Goal: Navigation & Orientation: Find specific page/section

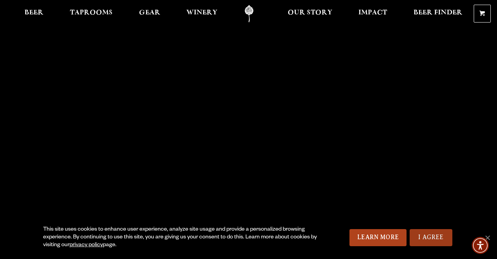
click at [414, 239] on link "I Agree" at bounding box center [431, 237] width 43 height 17
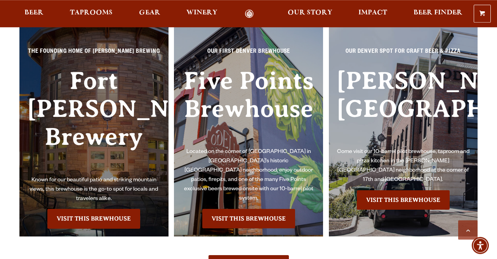
scroll to position [1638, 0]
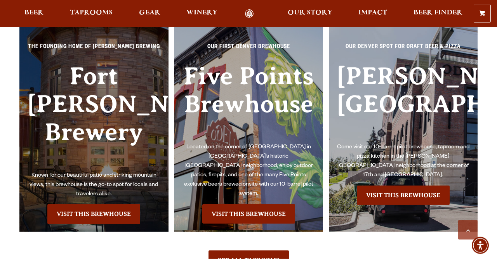
click at [87, 130] on h3 "Fort [PERSON_NAME] Brewery" at bounding box center [94, 116] width 134 height 109
click at [90, 216] on link "Visit this Brewhouse" at bounding box center [93, 213] width 93 height 19
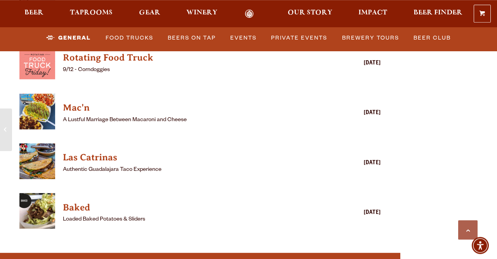
scroll to position [2122, 0]
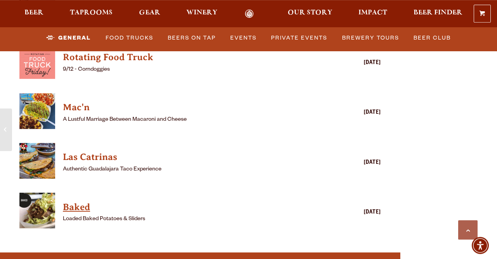
click at [84, 212] on h4 "Baked" at bounding box center [189, 207] width 252 height 12
click at [85, 208] on h4 "Baked" at bounding box center [189, 207] width 252 height 12
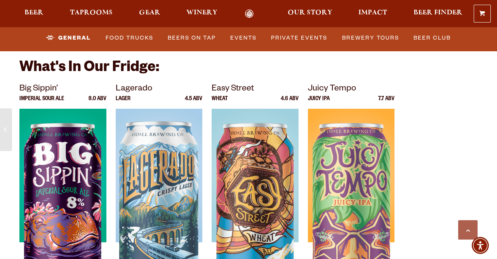
scroll to position [2572, 0]
